Goal: Task Accomplishment & Management: Manage account settings

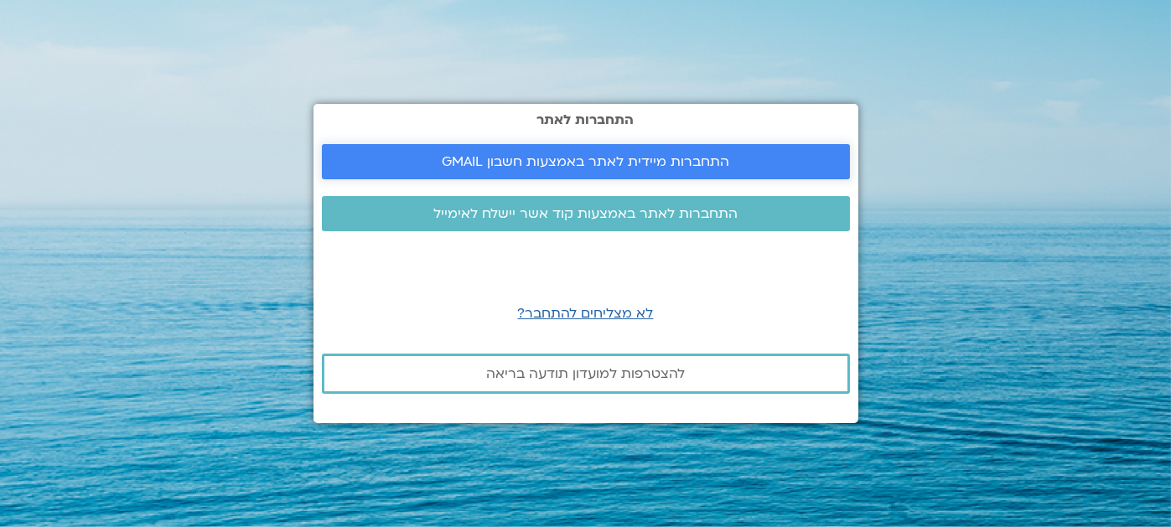
click at [598, 159] on span "התחברות מיידית לאתר באמצעות חשבון GMAIL" at bounding box center [585, 161] width 287 height 15
click at [621, 214] on span "התחברות לאתר באמצעות קוד אשר יישלח לאימייל" at bounding box center [585, 213] width 304 height 15
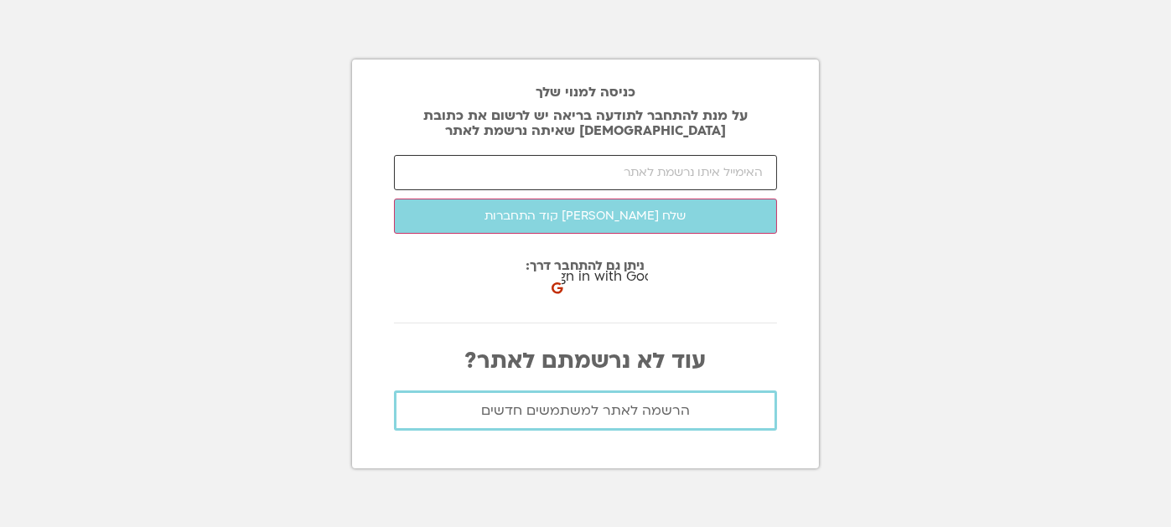
click at [640, 171] on input "email" at bounding box center [585, 172] width 383 height 35
type input "ך"
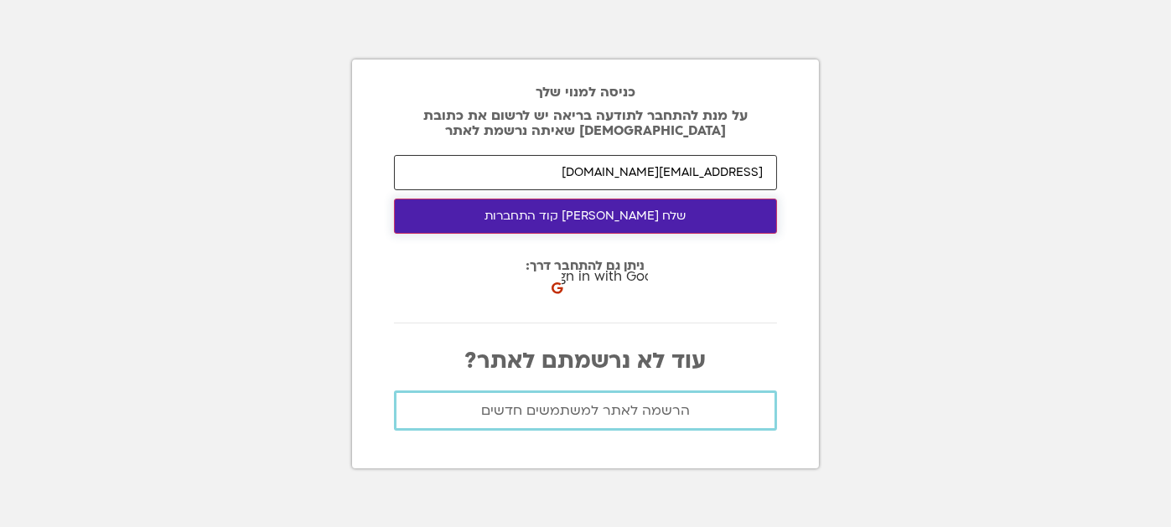
type input "leah.mishl@gmail.com"
click at [650, 214] on button "שלח לי קוד התחברות" at bounding box center [585, 216] width 383 height 35
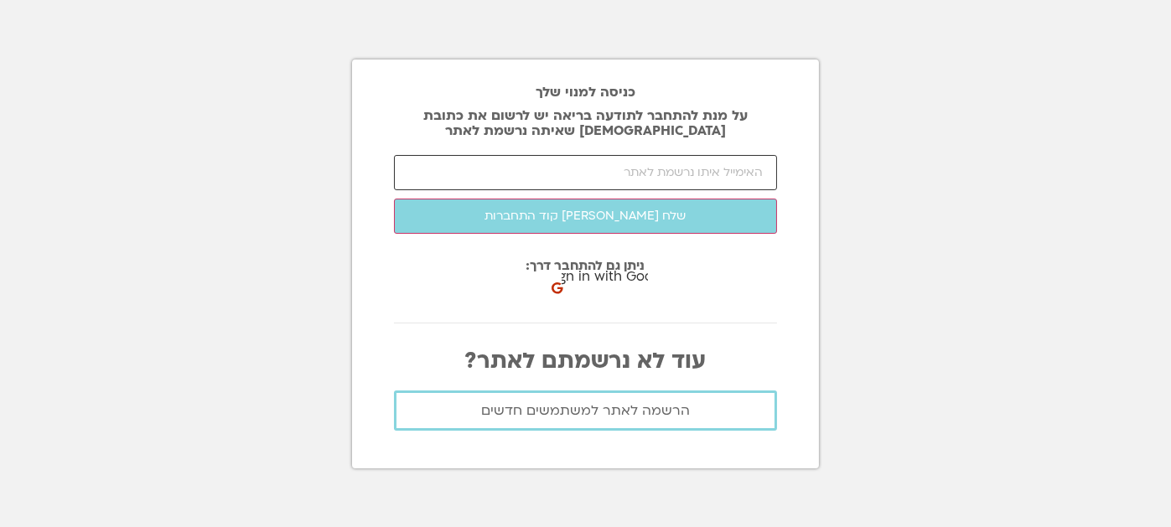
click at [649, 168] on input "email" at bounding box center [585, 172] width 383 height 35
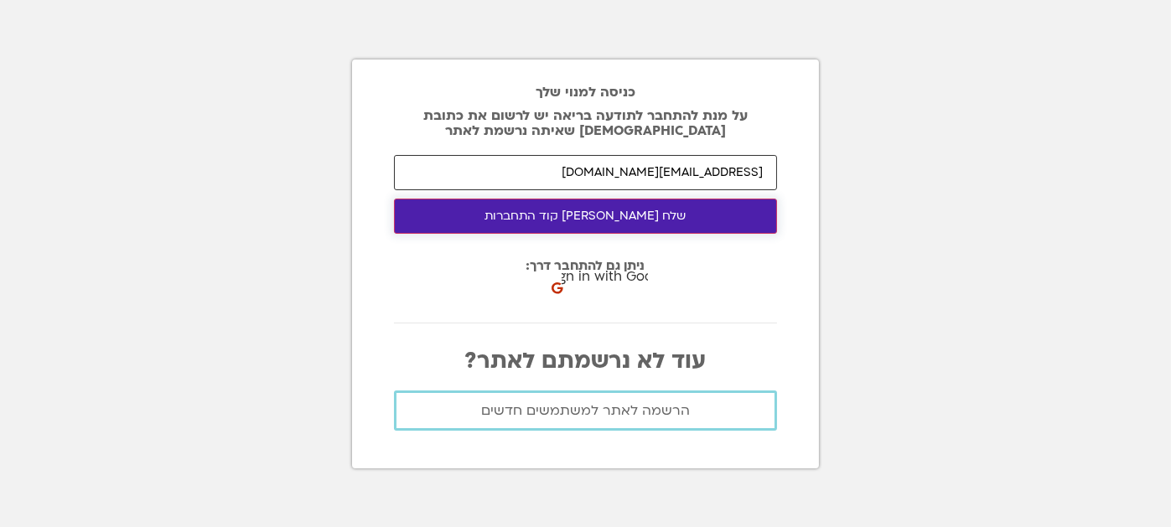
type input "leah.mishl@gmail.com"
click at [649, 219] on button "שלח [PERSON_NAME] קוד התחברות" at bounding box center [585, 216] width 383 height 35
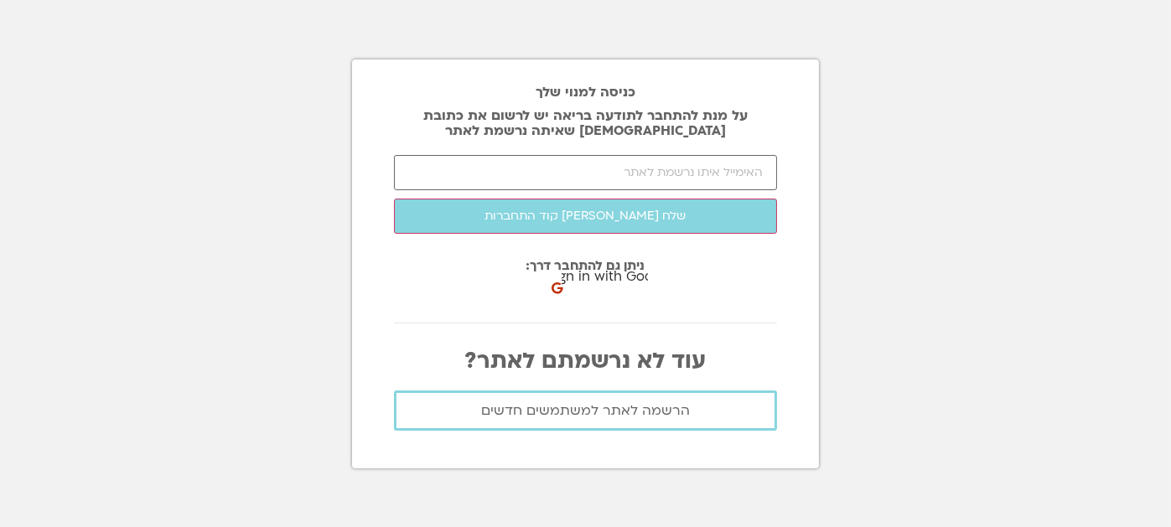
click at [598, 270] on span "Sign in with Google" at bounding box center [610, 277] width 126 height 23
click at [599, 266] on span "Sign in with Google" at bounding box center [610, 277] width 126 height 23
